Goal: Task Accomplishment & Management: Complete application form

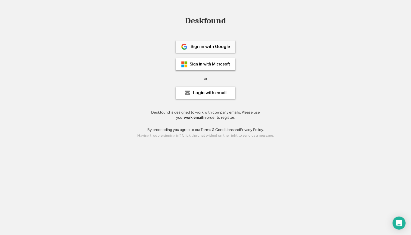
click at [216, 49] on div "Sign in with Google" at bounding box center [209, 46] width 39 height 5
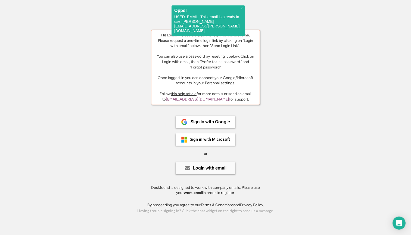
click at [211, 166] on div "Login with email" at bounding box center [209, 168] width 33 height 5
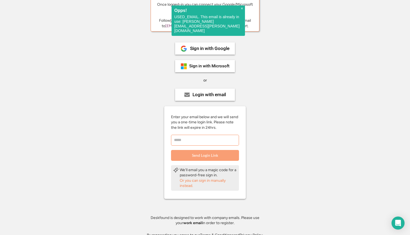
scroll to position [77, 0]
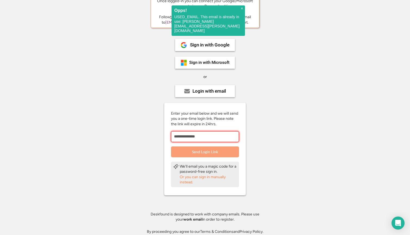
type input "**********"
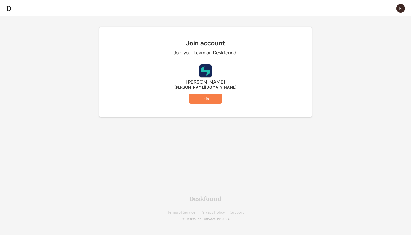
click at [213, 103] on button "Join" at bounding box center [205, 99] width 33 height 10
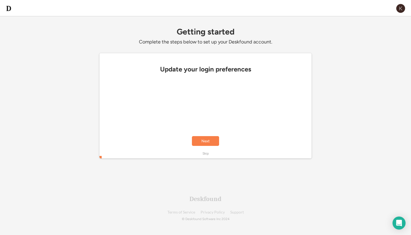
click at [211, 111] on div "Update your login preferences" at bounding box center [205, 100] width 207 height 71
click at [211, 137] on button "Next" at bounding box center [205, 141] width 27 height 10
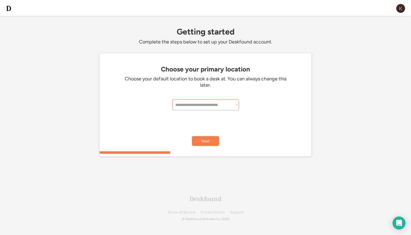
select select "**********"
click at [206, 144] on button "Next" at bounding box center [205, 141] width 27 height 10
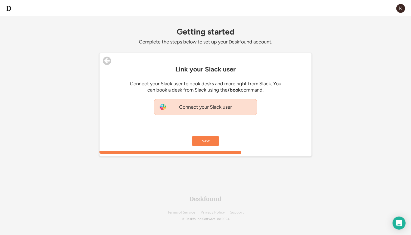
click at [237, 107] on div "Connect your Slack user" at bounding box center [205, 107] width 103 height 16
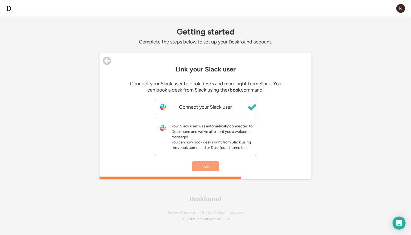
click at [212, 171] on button "Next" at bounding box center [205, 166] width 27 height 10
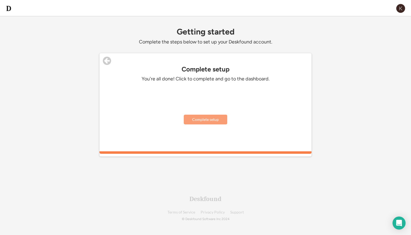
click at [211, 123] on button "Complete setup" at bounding box center [205, 120] width 43 height 10
